Goal: Information Seeking & Learning: Learn about a topic

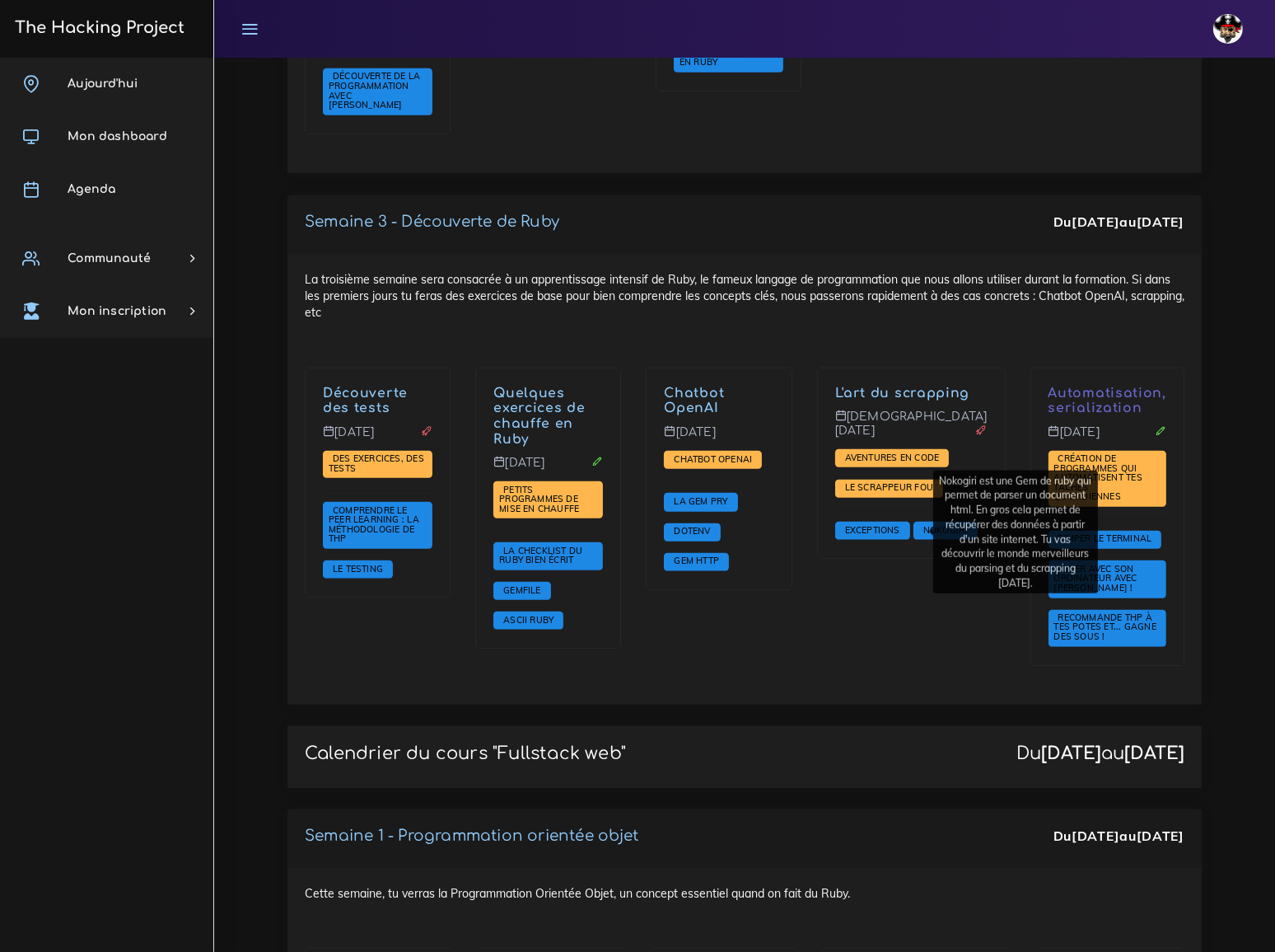
scroll to position [1572, 0]
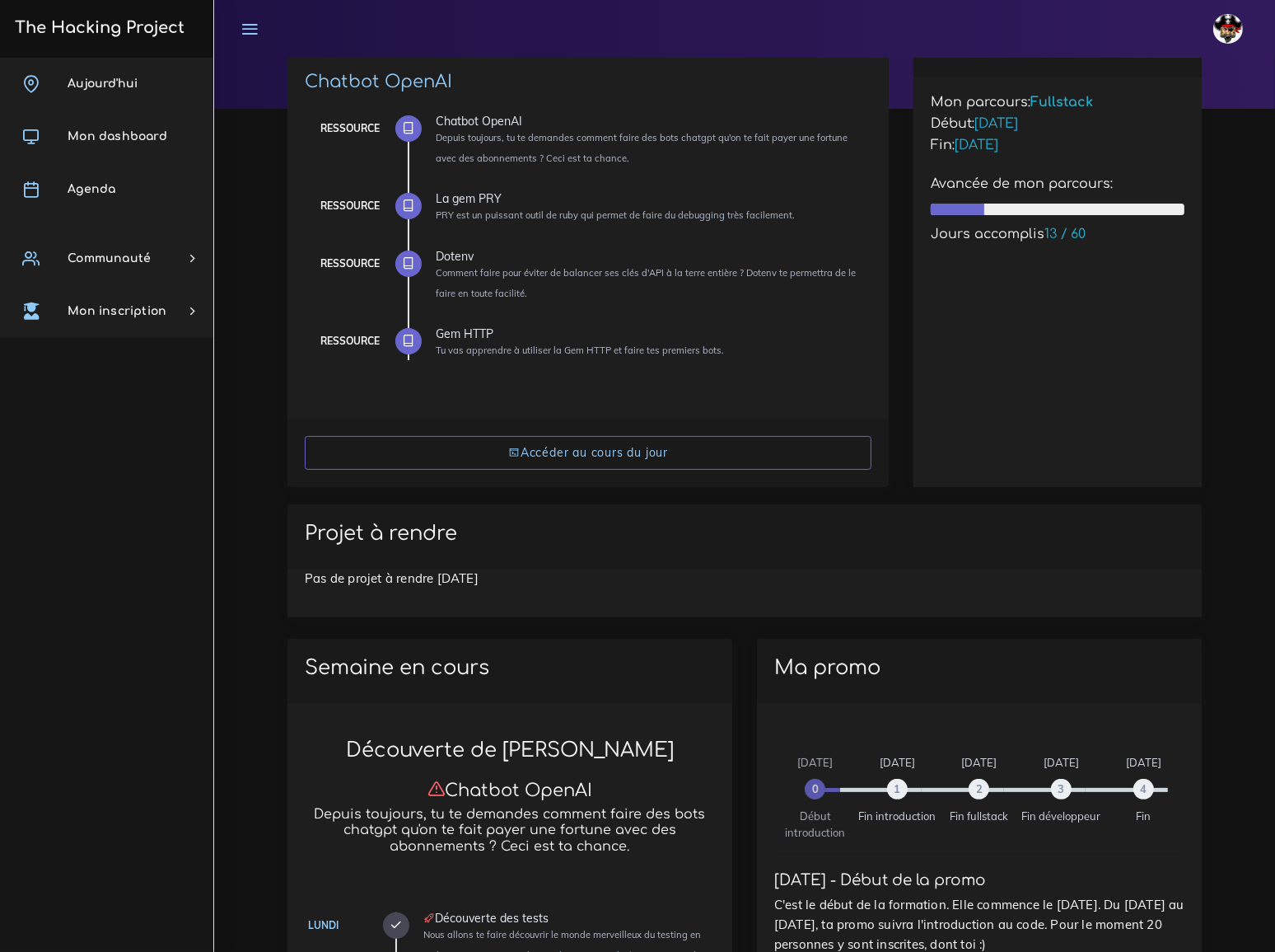
scroll to position [173, 0]
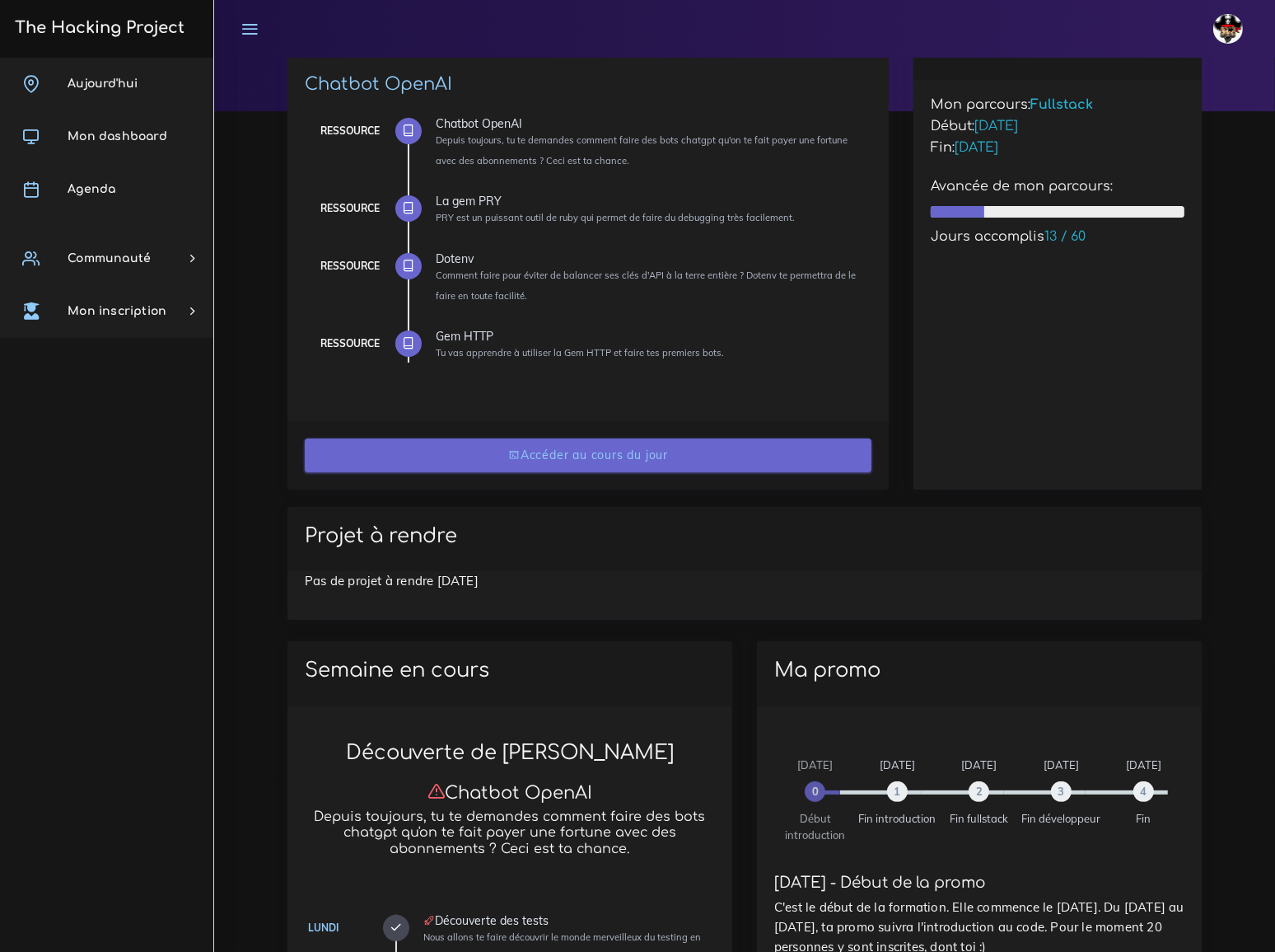
click at [587, 461] on link "Accéder au cours du jour" at bounding box center [588, 455] width 567 height 34
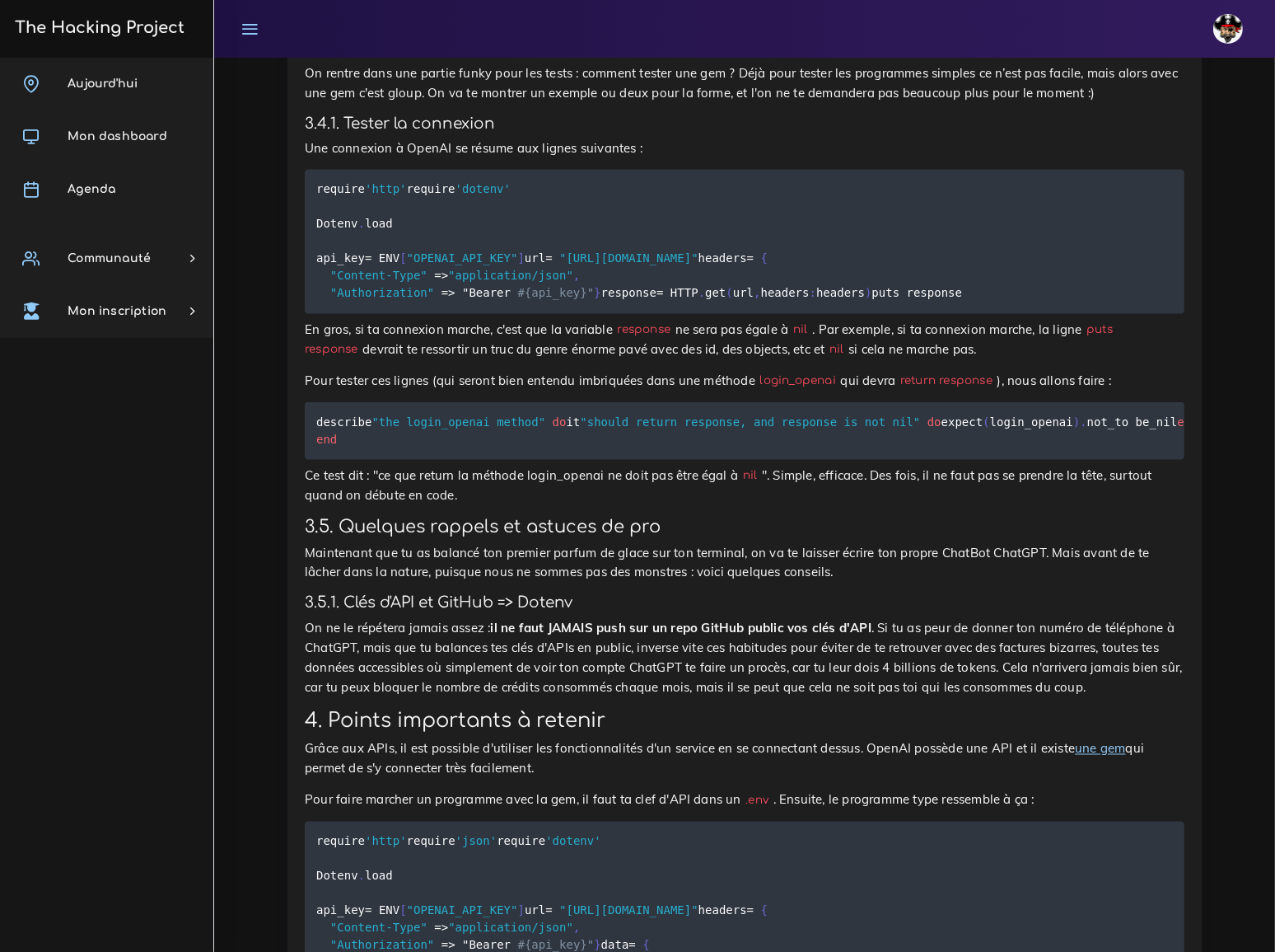
scroll to position [10572, 0]
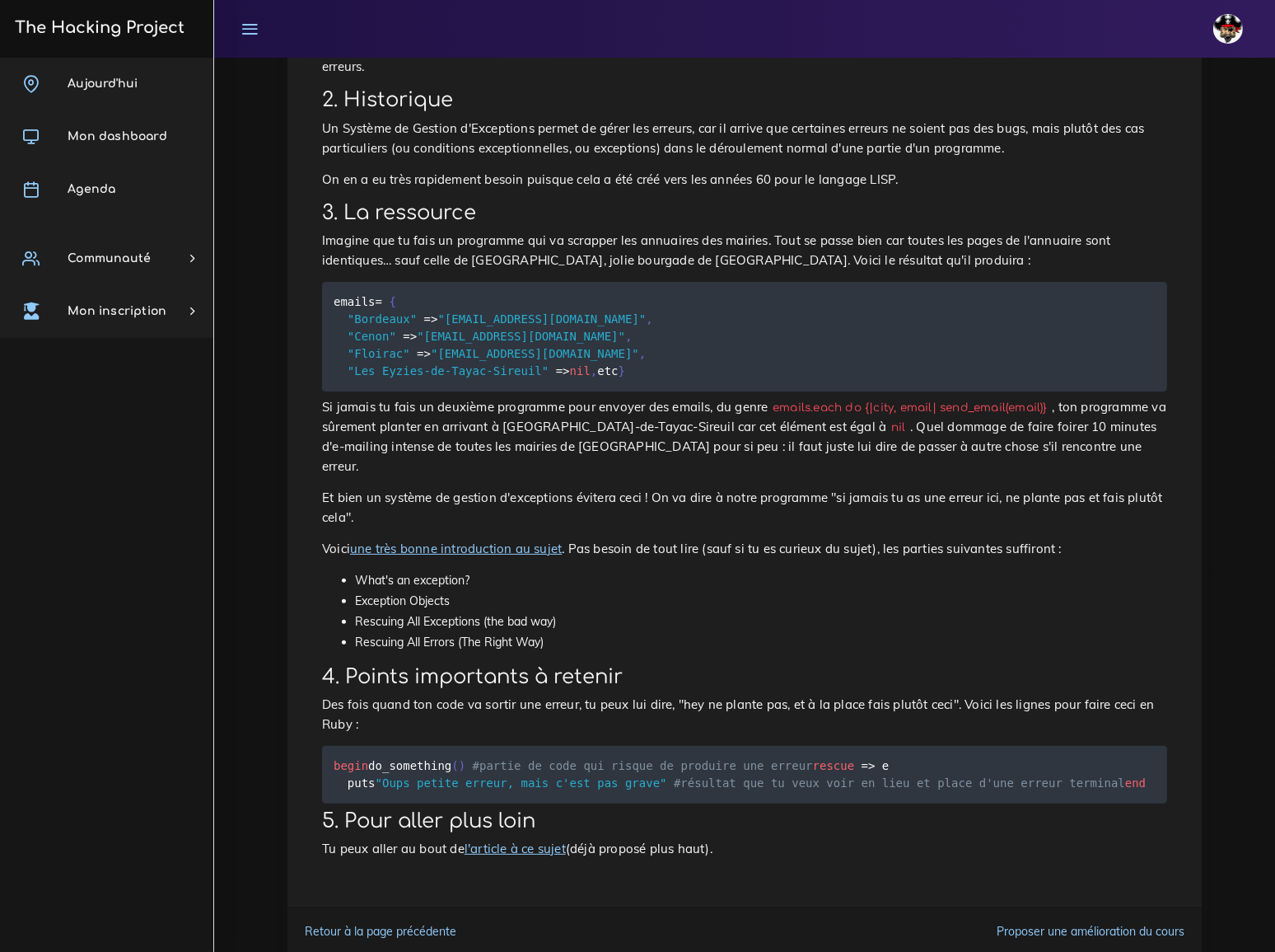
scroll to position [390, 0]
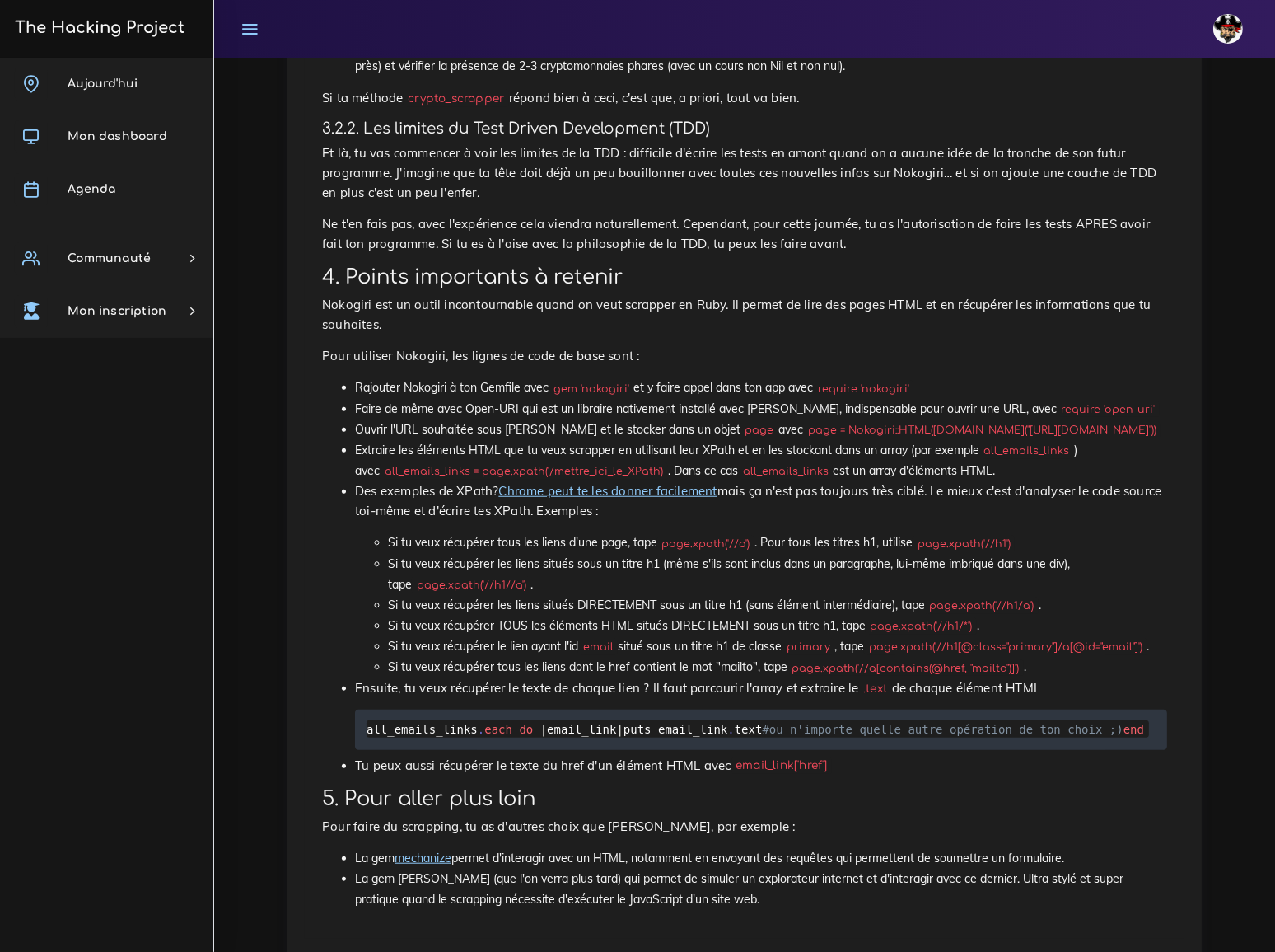
scroll to position [1318, 0]
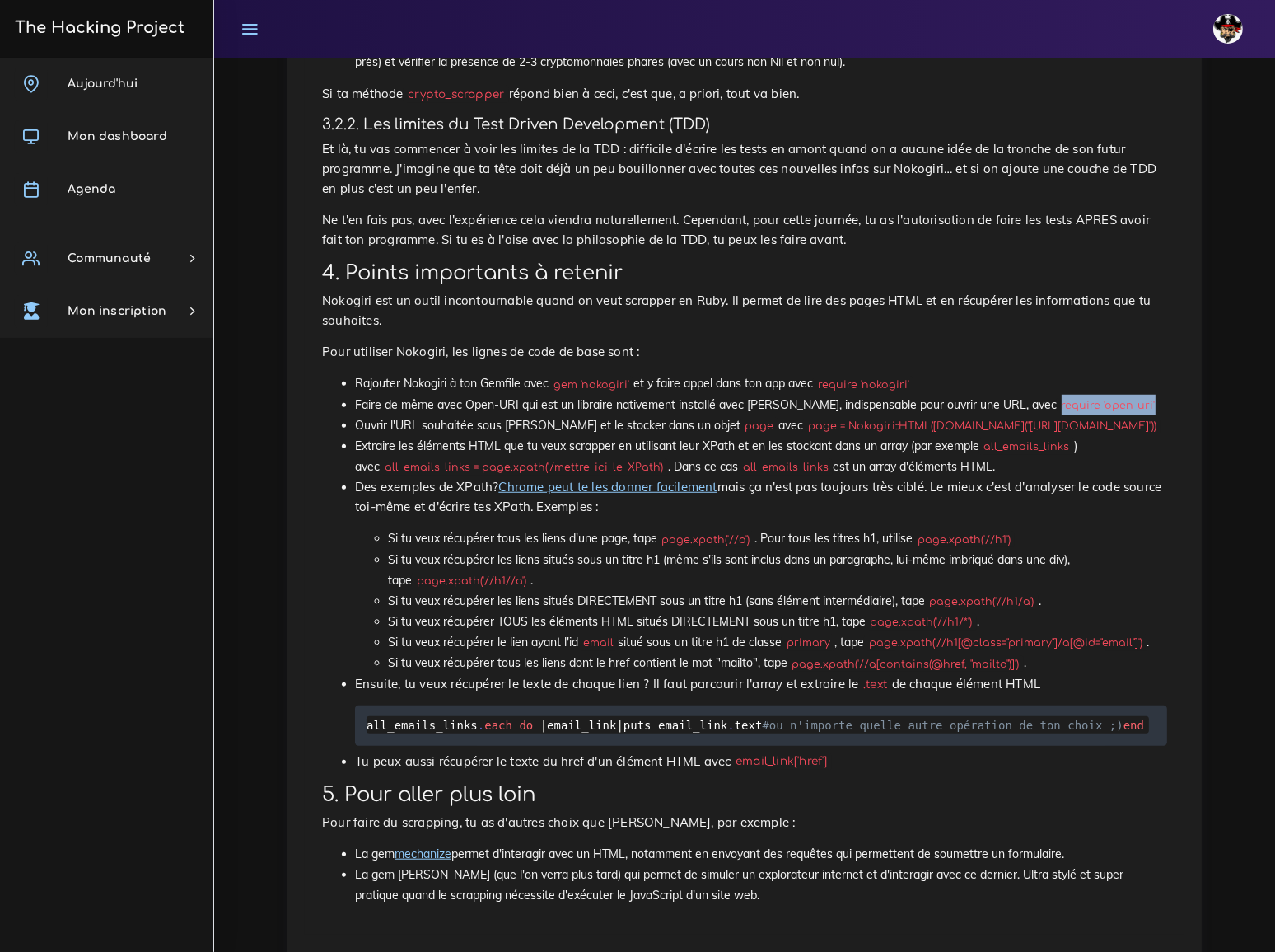
drag, startPoint x: 1000, startPoint y: 266, endPoint x: 1099, endPoint y: 272, distance: 99.2
click at [1099, 395] on li "Faire de même avec Open-URI qui est un libraire nativement installé avec Ruby, …" at bounding box center [761, 405] width 812 height 21
copy code "require 'open-uri'"
drag, startPoint x: 765, startPoint y: 287, endPoint x: 1089, endPoint y: 283, distance: 324.0
click at [1089, 416] on li "Ouvrir l'URL souhaitée sous Nokogiri et le stocker dans un objet page avec page…" at bounding box center [761, 426] width 812 height 21
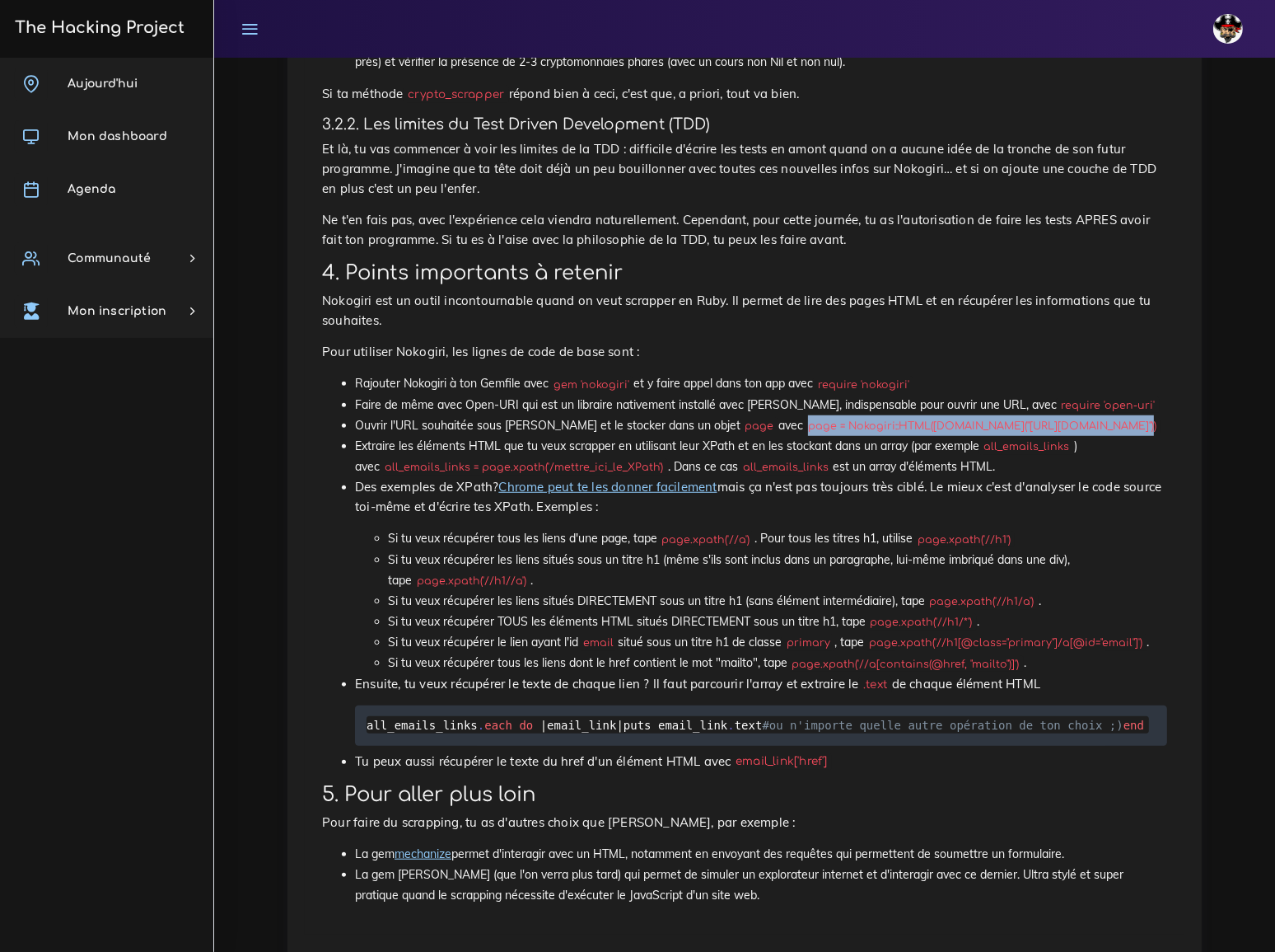
copy code "page = Nokogiri::HTML(URI.open("ton_url_a_scrapper.com"))"
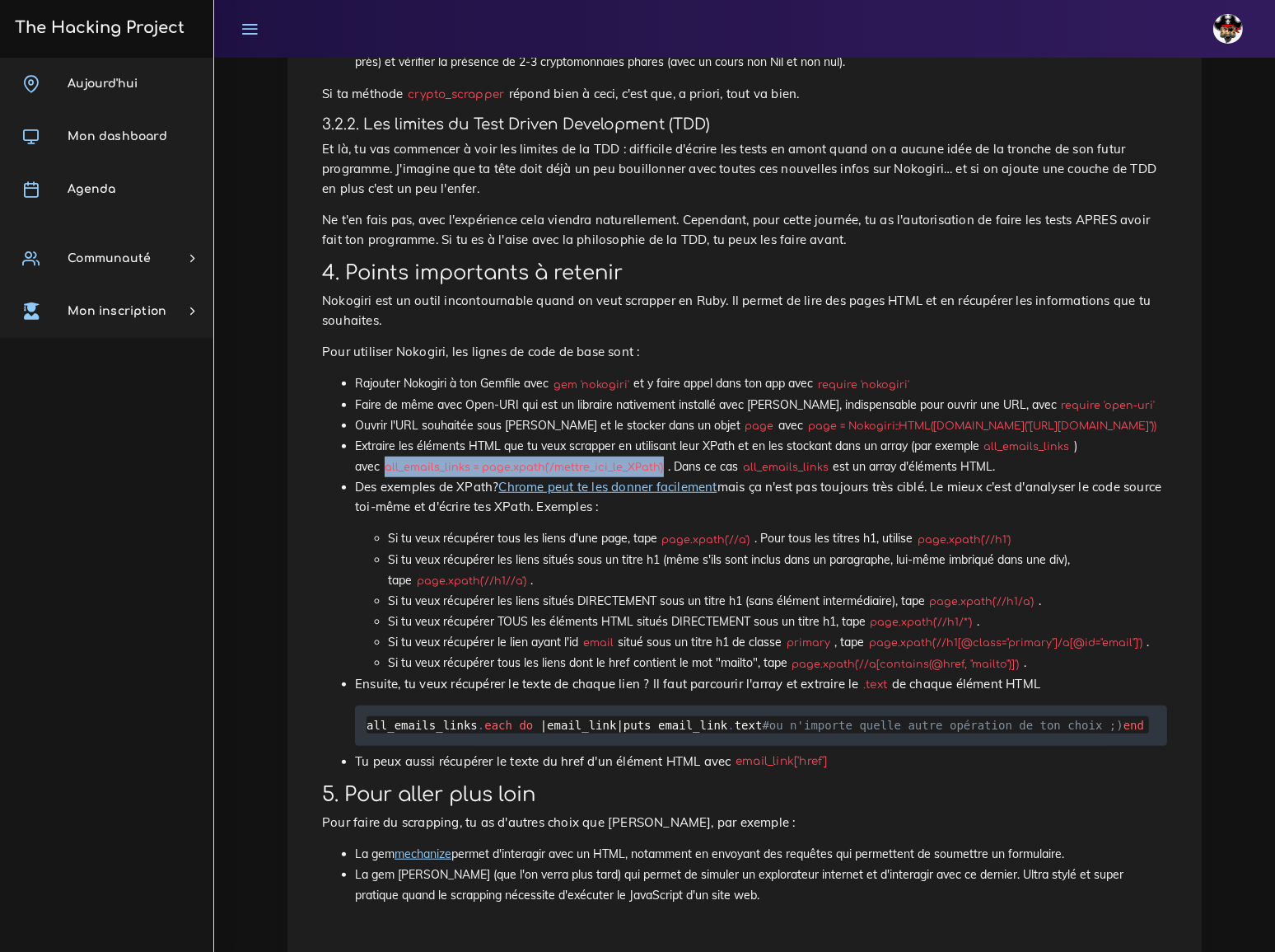
drag, startPoint x: 360, startPoint y: 329, endPoint x: 635, endPoint y: 331, distance: 275.0
click at [635, 435] on li "Extraire les éléments HTML que tu veux scrapper en utilisant leur XPath et en l…" at bounding box center [761, 456] width 812 height 42
copy code "all_emails_links = page.xpath('/mettre_ici_le_XPath')"
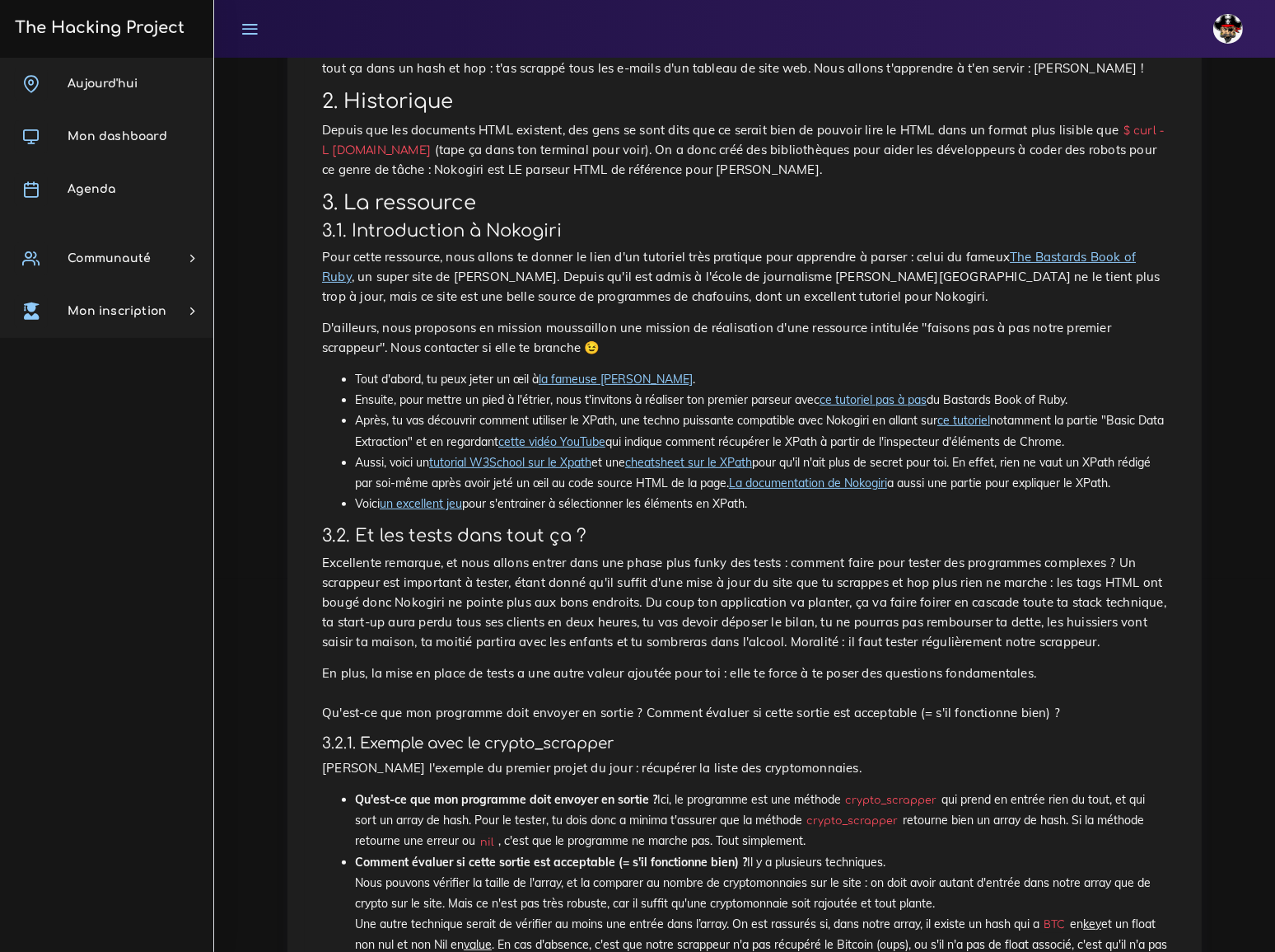
scroll to position [374, 0]
drag, startPoint x: 1062, startPoint y: 100, endPoint x: 466, endPoint y: 117, distance: 596.2
click at [466, 121] on code "$ curl -L www.thehackingproject.org" at bounding box center [743, 139] width 842 height 37
copy code "curl -L www.thehackingproject.org"
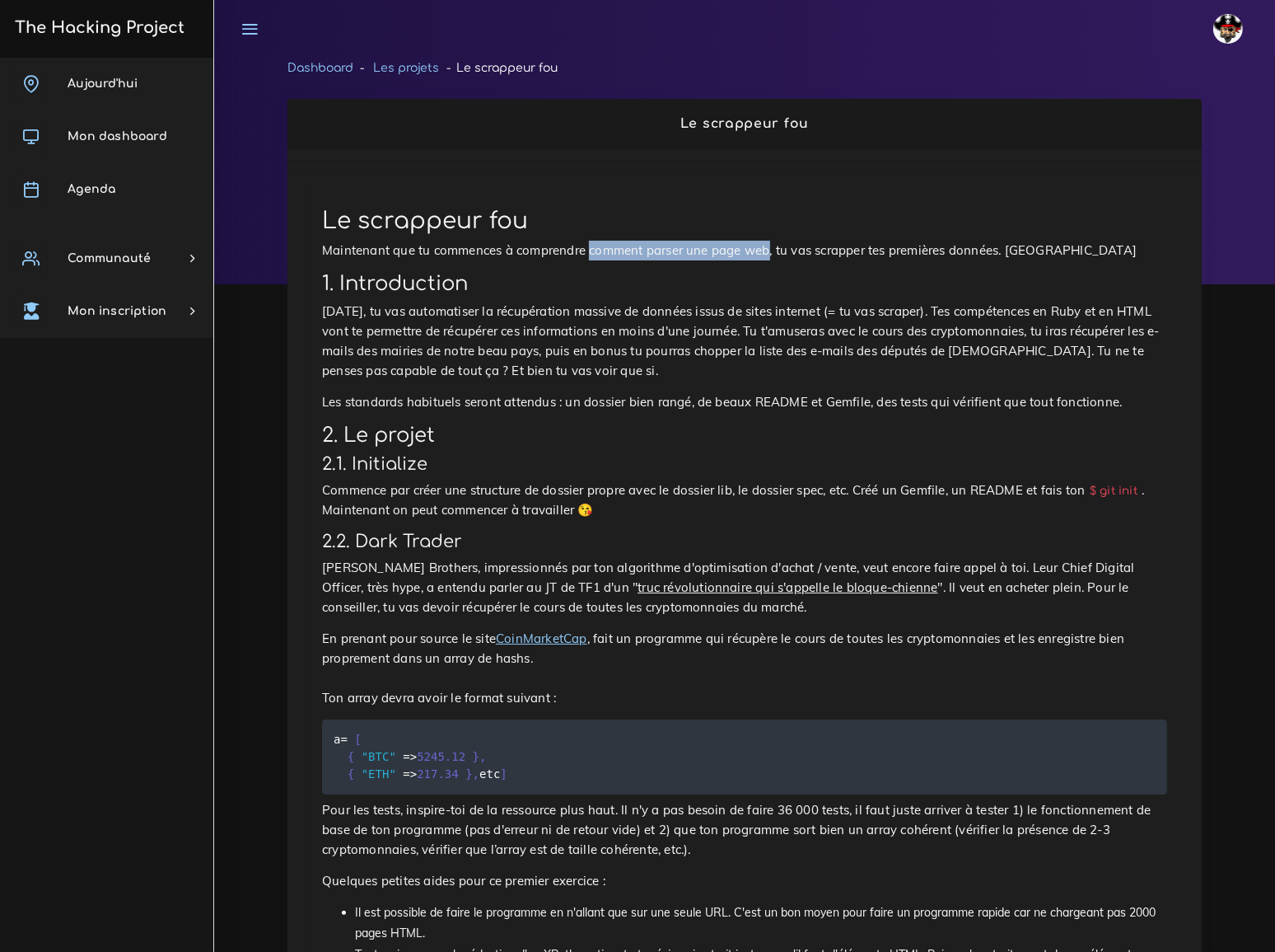
drag, startPoint x: 567, startPoint y: 247, endPoint x: 731, endPoint y: 252, distance: 164.1
click at [731, 252] on p "Maintenant que tu commences à comprendre comment parser une page web, tu vas sc…" at bounding box center [744, 250] width 845 height 20
copy p "comment parser une page web"
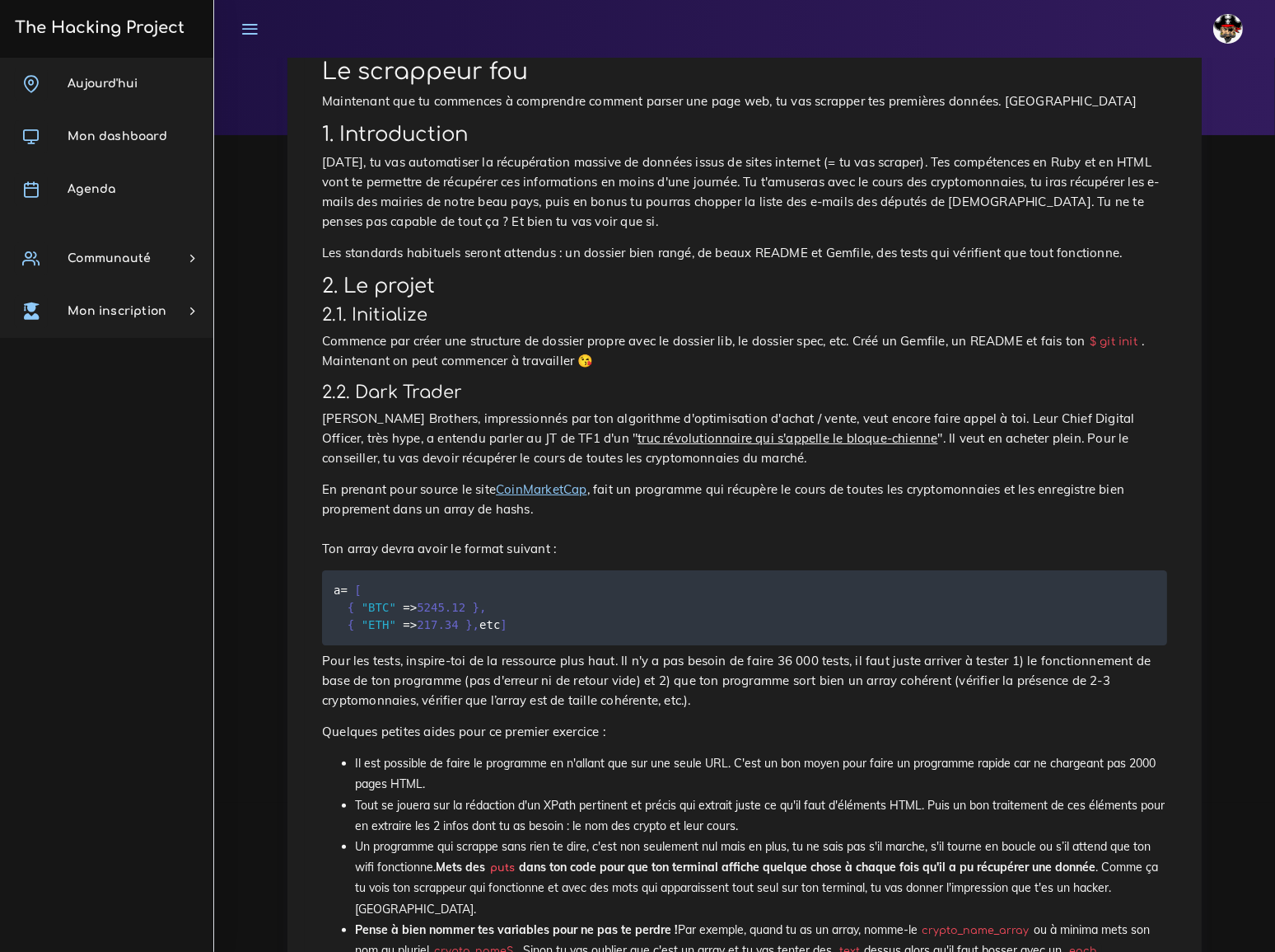
click at [692, 274] on h2 "2. Le projet" at bounding box center [744, 285] width 845 height 24
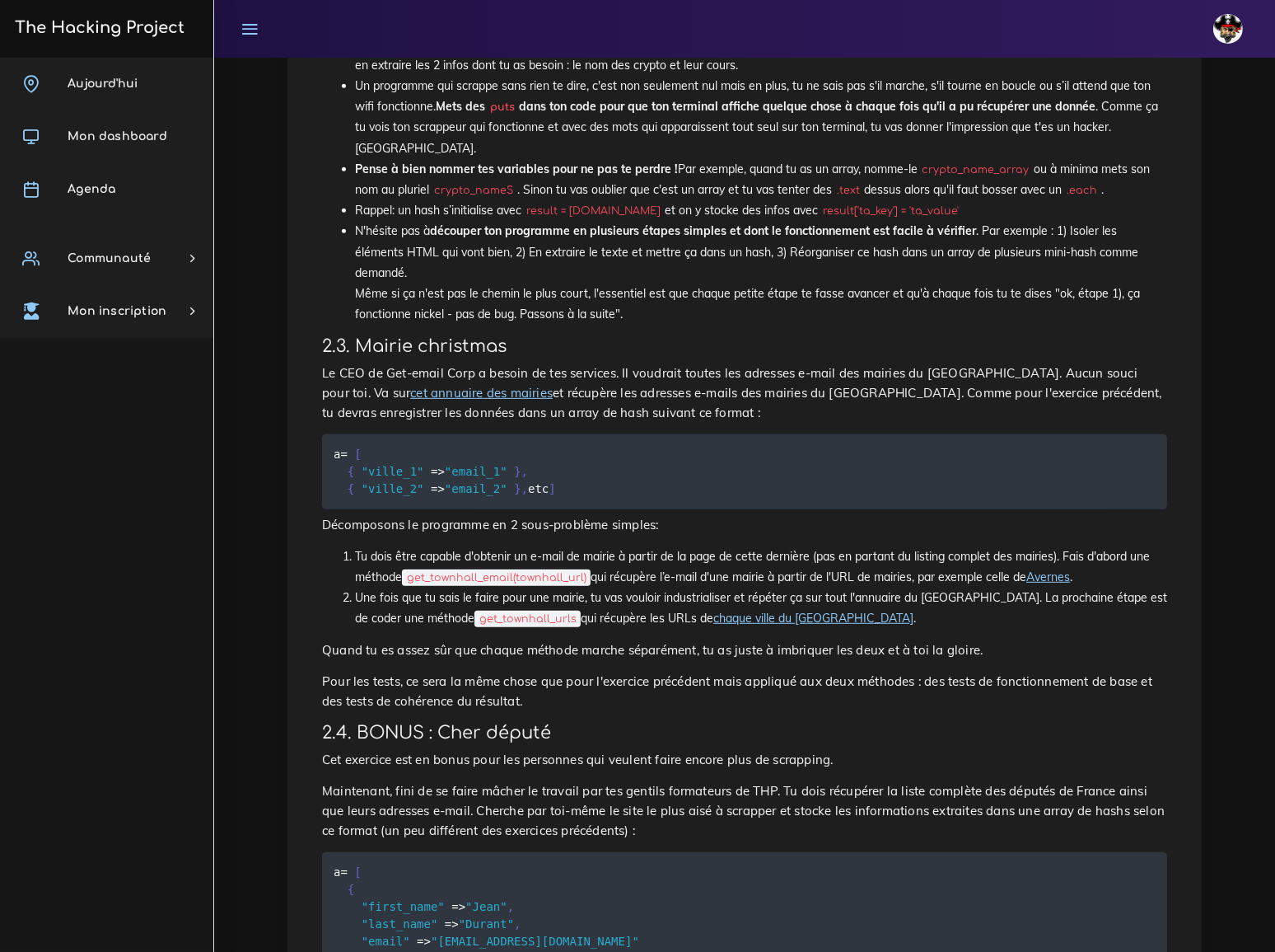
scroll to position [898, 0]
